Goal: Transaction & Acquisition: Purchase product/service

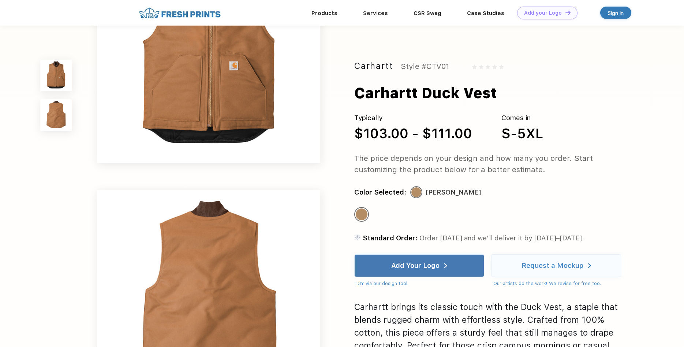
scroll to position [112, 0]
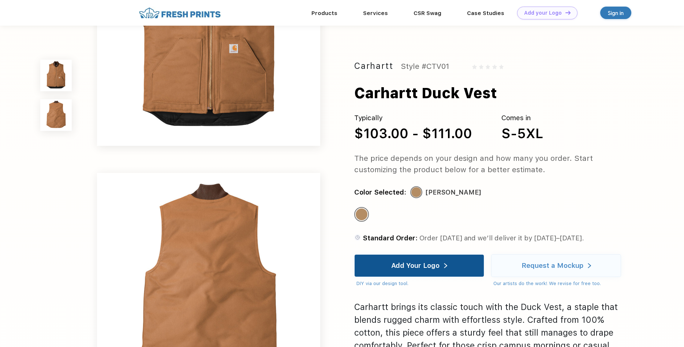
click at [441, 266] on div "Add Your Logo" at bounding box center [419, 266] width 56 height 22
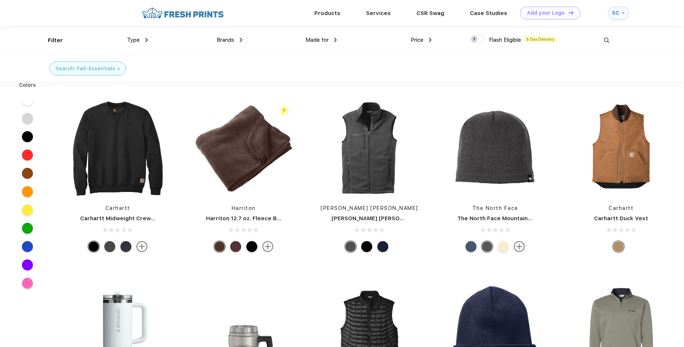
click at [144, 39] on div "Type" at bounding box center [137, 40] width 21 height 8
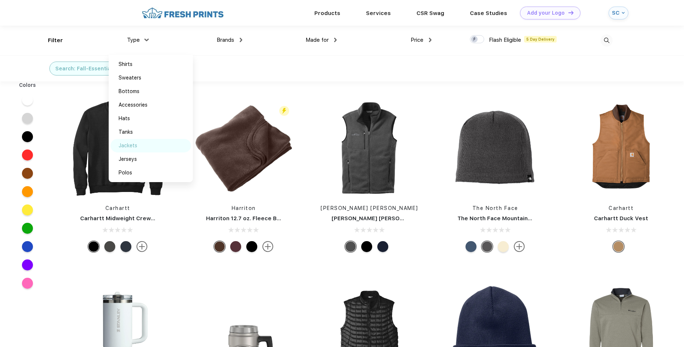
click at [136, 86] on div "Jackets" at bounding box center [128, 146] width 19 height 8
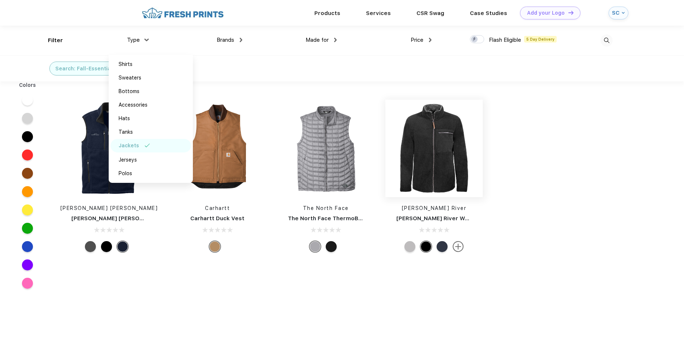
click at [146, 86] on img at bounding box center [434, 148] width 97 height 97
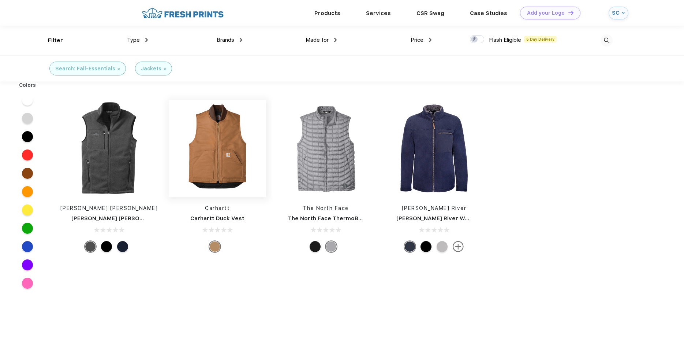
scroll to position [0, 0]
click at [211, 145] on img at bounding box center [217, 147] width 97 height 97
